Goal: Find specific page/section: Find specific page/section

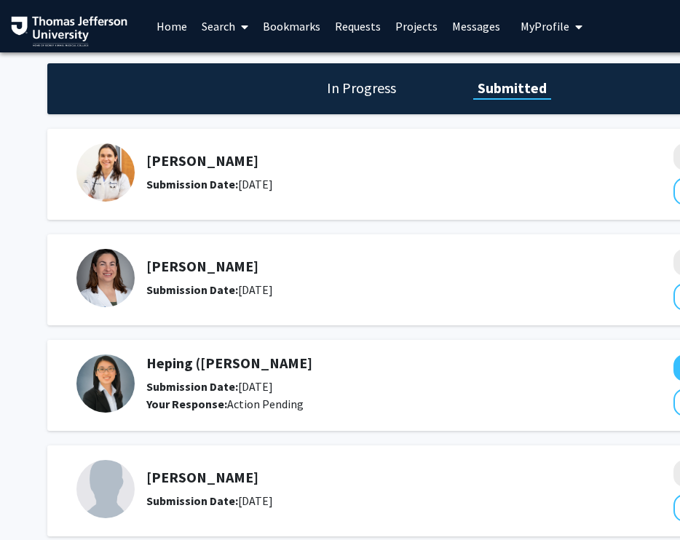
scroll to position [80, 0]
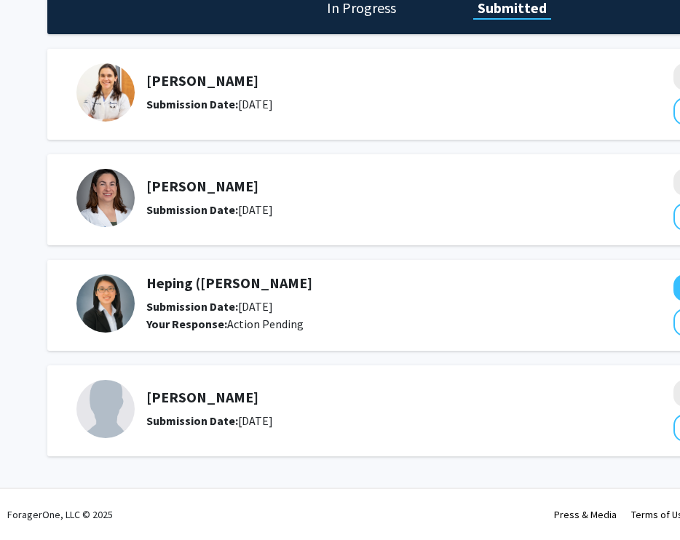
click at [211, 284] on h5 "Heping ([PERSON_NAME]" at bounding box center [371, 282] width 450 height 17
click at [162, 345] on div "Heping ([PERSON_NAME] Submission Date: [DATE] Your Response: Action Pending Vie…" at bounding box center [436, 305] width 779 height 91
click at [120, 320] on img at bounding box center [105, 303] width 58 height 58
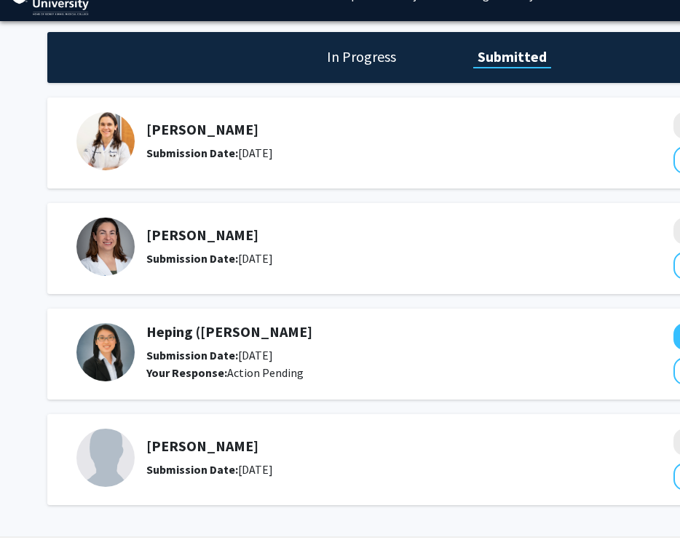
scroll to position [29, 0]
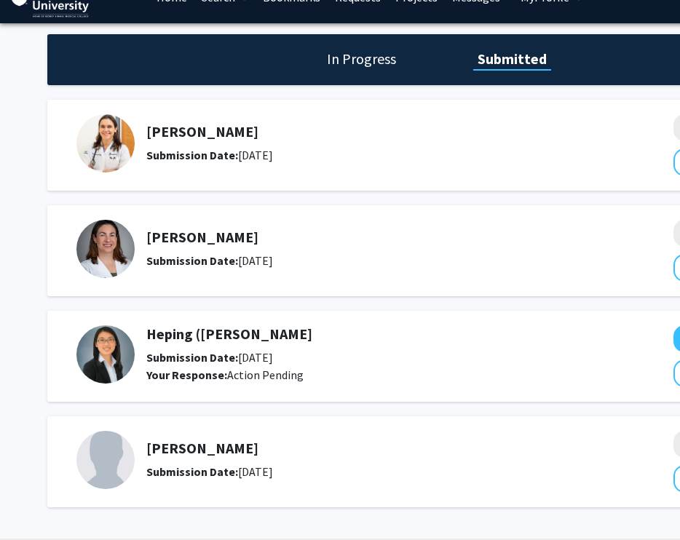
click at [374, 71] on div "In Progress Submitted" at bounding box center [436, 59] width 779 height 51
click at [369, 64] on h1 "In Progress" at bounding box center [361, 59] width 78 height 20
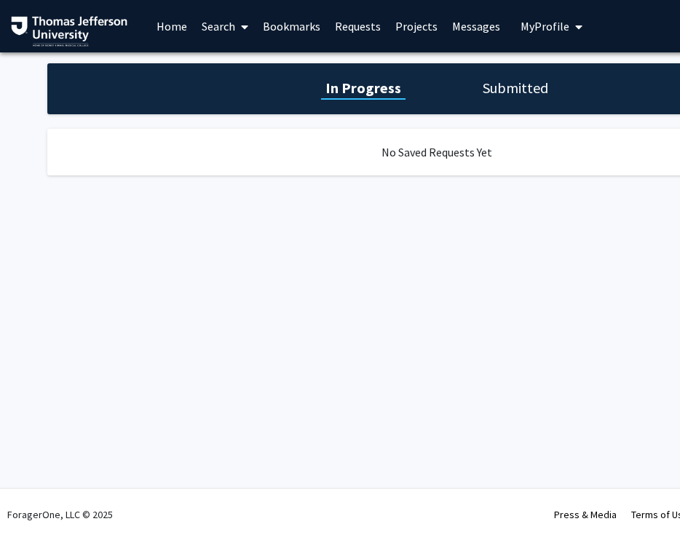
click at [237, 31] on span at bounding box center [241, 26] width 13 height 51
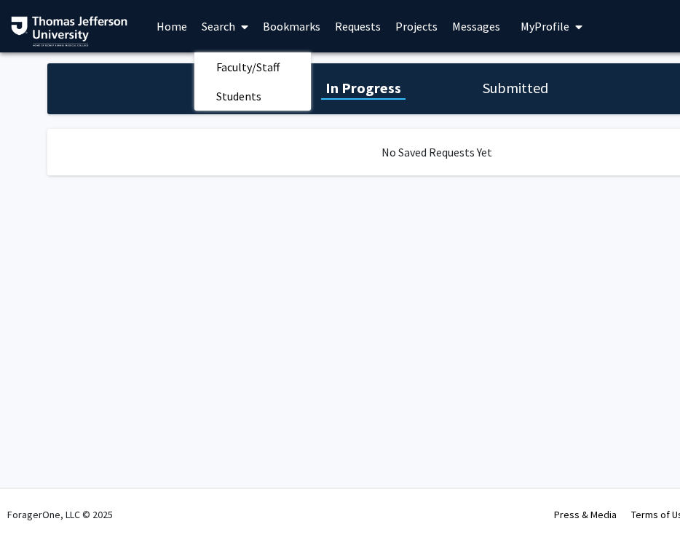
click at [215, 29] on link "Search" at bounding box center [224, 26] width 61 height 51
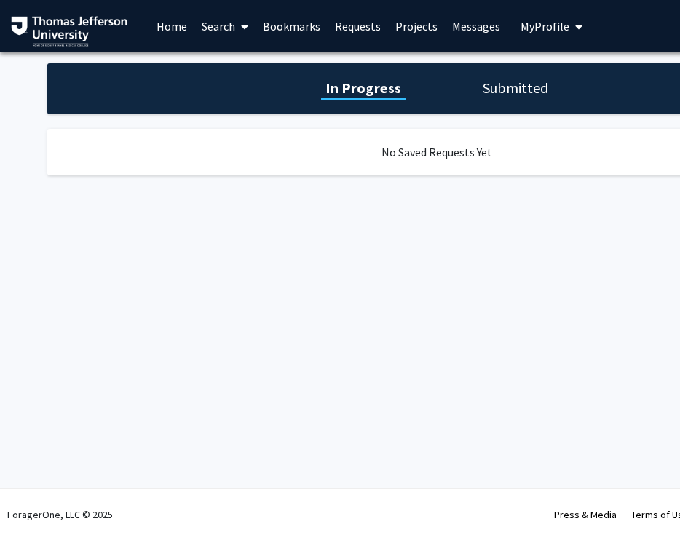
click at [176, 30] on link "Home" at bounding box center [171, 26] width 45 height 51
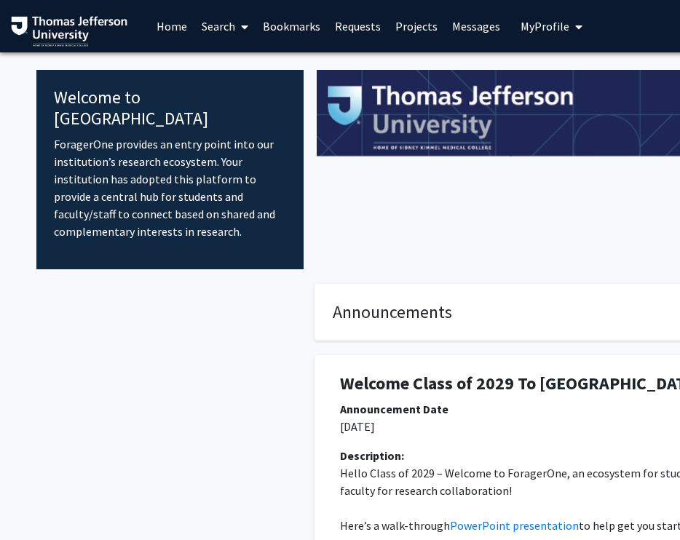
click at [226, 38] on link "Search" at bounding box center [224, 26] width 61 height 51
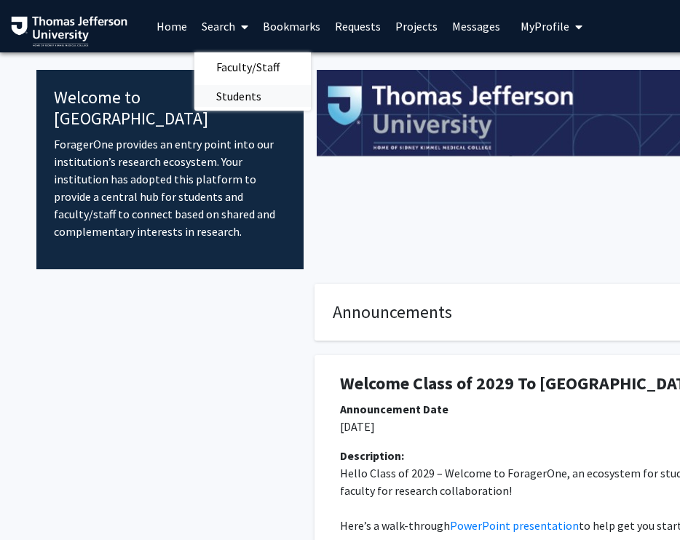
click at [240, 96] on span "Students" at bounding box center [238, 96] width 89 height 29
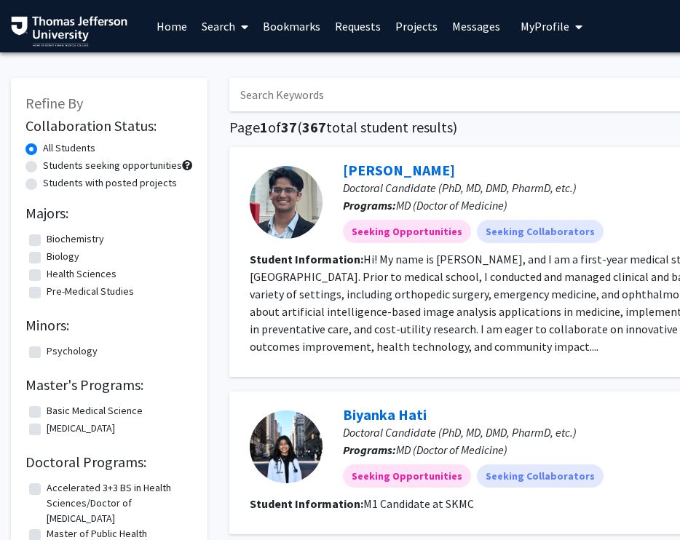
click at [264, 102] on input "Search Keywords" at bounding box center [514, 94] width 571 height 33
type input "N"
click at [229, 35] on link "Search" at bounding box center [224, 26] width 61 height 51
click at [240, 68] on span "Faculty/Staff" at bounding box center [247, 66] width 107 height 29
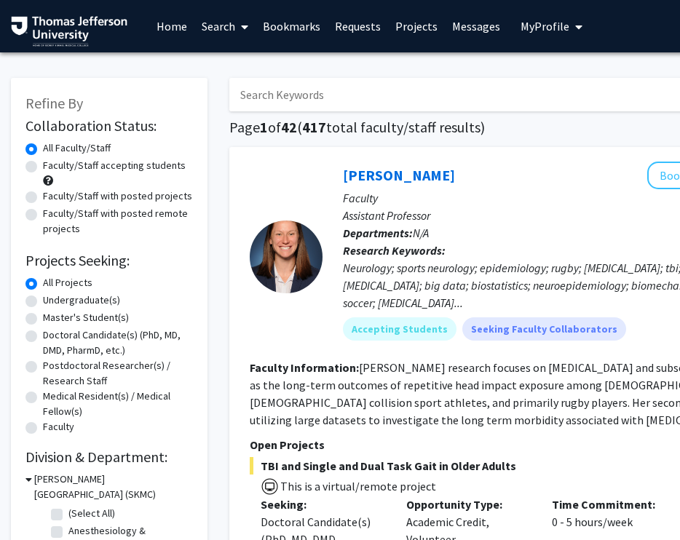
click at [291, 94] on input "Search Keywords" at bounding box center [514, 94] width 571 height 33
type input "n"
type input "[PERSON_NAME]"
